Goal: Check status

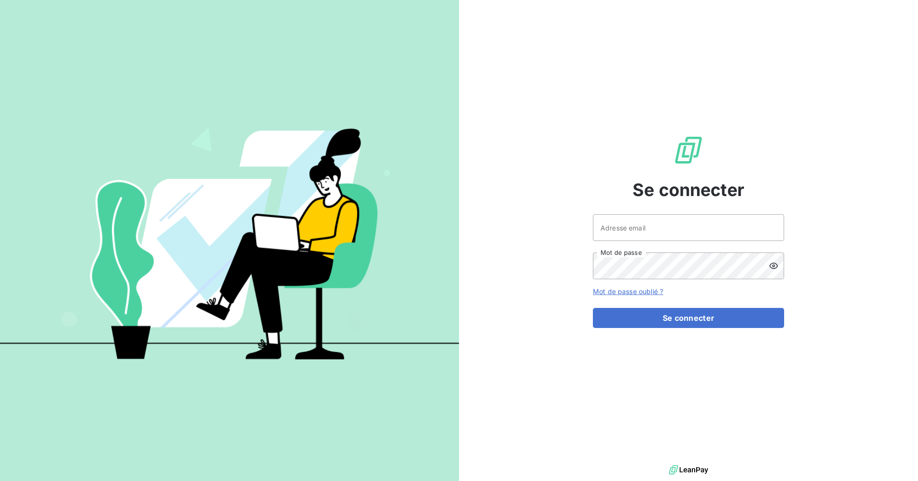
type input "[PERSON_NAME][EMAIL_ADDRESS][DOMAIN_NAME]"
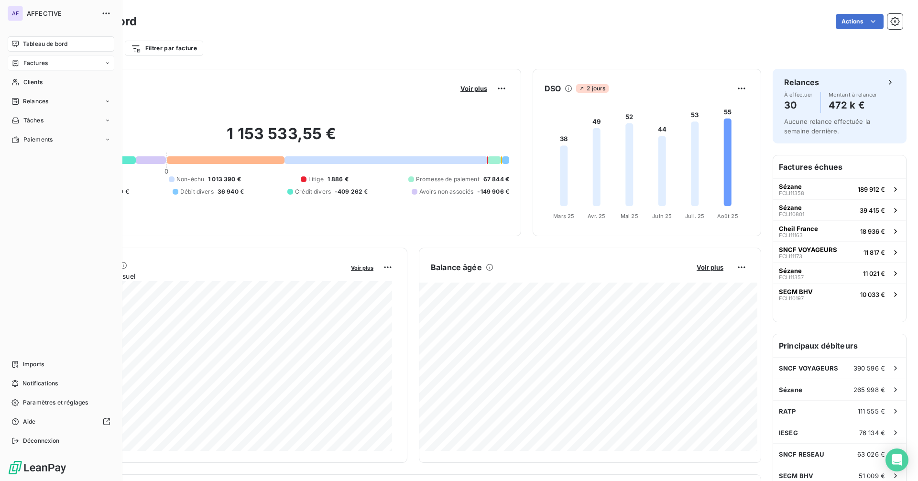
click at [24, 64] on span "Factures" at bounding box center [35, 63] width 24 height 9
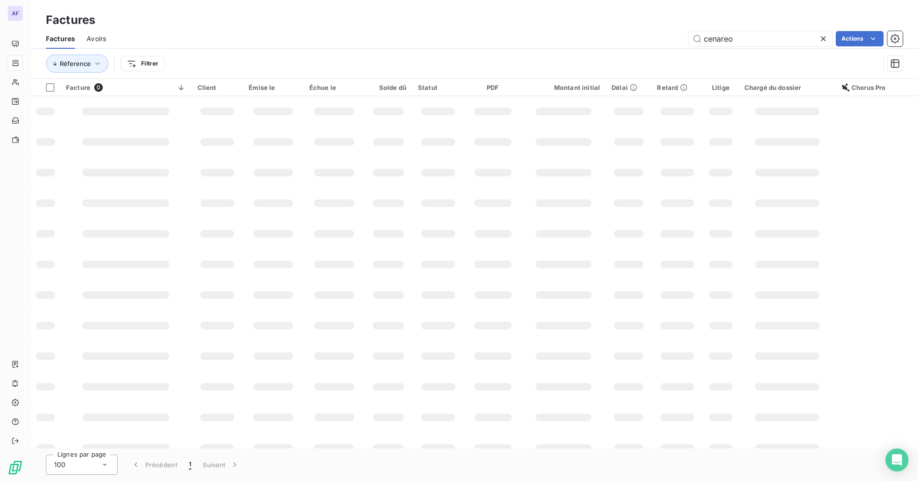
drag, startPoint x: 795, startPoint y: 38, endPoint x: 639, endPoint y: 50, distance: 157.2
click at [639, 50] on div "Factures Avoirs cenareo Actions Réference Filtrer" at bounding box center [474, 54] width 887 height 50
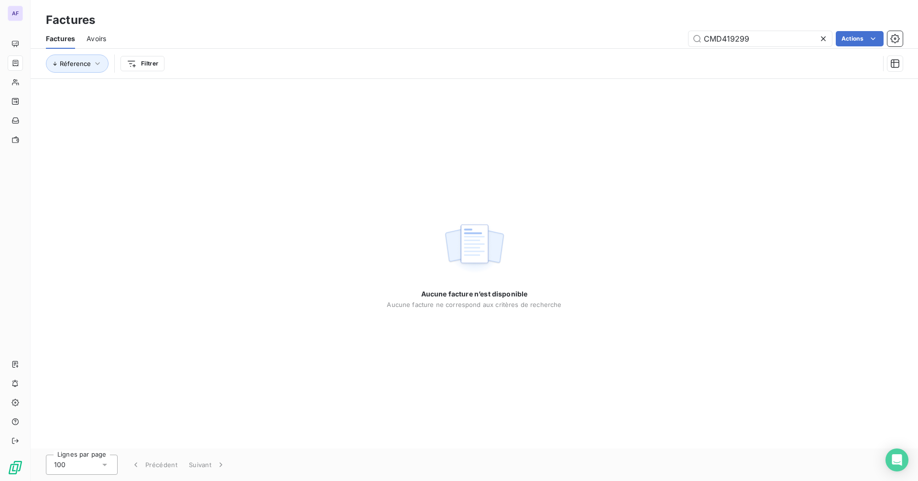
type input "CMD419299"
click at [821, 36] on icon at bounding box center [823, 39] width 10 height 10
